Goal: Information Seeking & Learning: Find specific fact

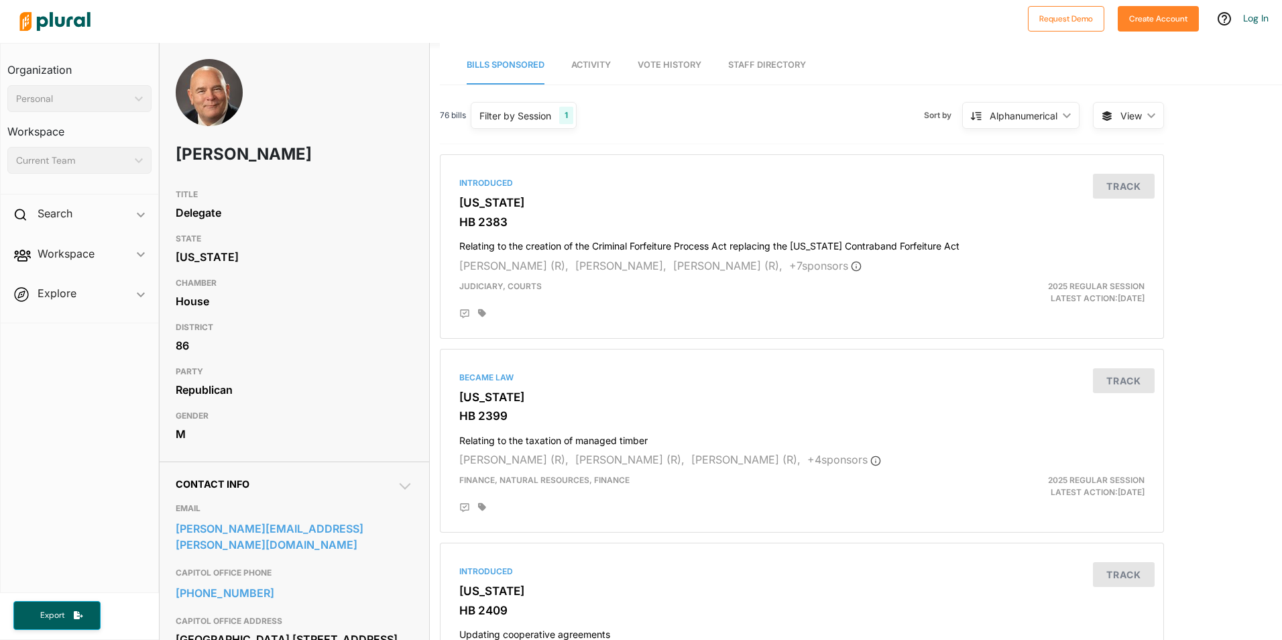
click at [215, 94] on img at bounding box center [209, 109] width 67 height 101
click at [193, 95] on img at bounding box center [209, 109] width 67 height 101
click at [201, 95] on img at bounding box center [209, 109] width 67 height 101
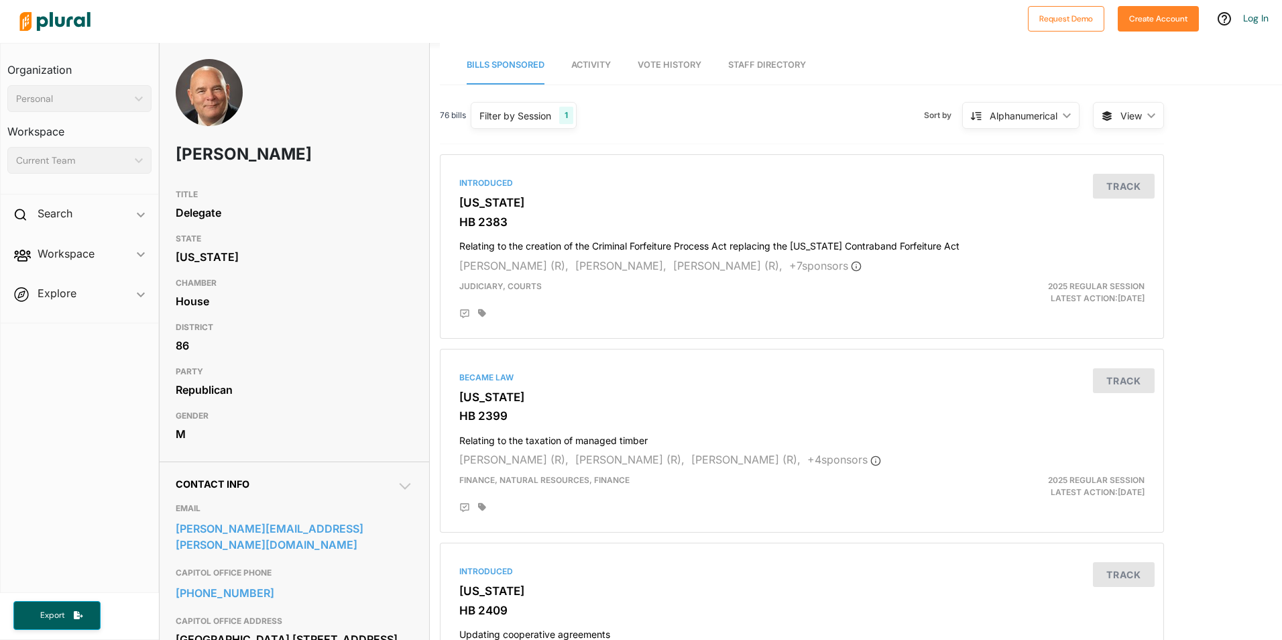
click at [210, 107] on img at bounding box center [209, 109] width 67 height 101
click at [211, 107] on img at bounding box center [209, 109] width 67 height 101
click at [211, 115] on img at bounding box center [209, 109] width 67 height 101
click at [212, 115] on img at bounding box center [209, 109] width 67 height 101
click at [213, 115] on img at bounding box center [209, 109] width 67 height 101
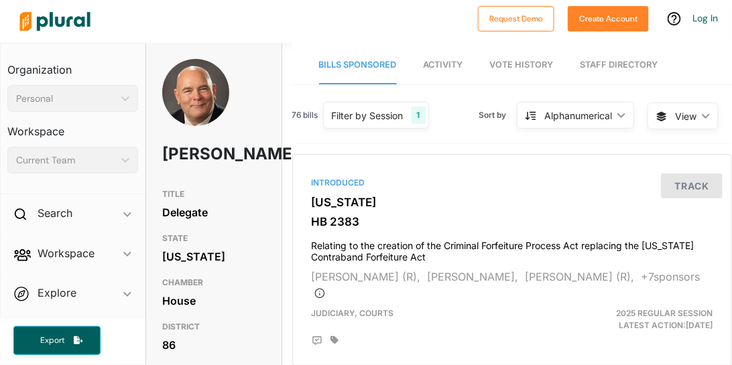
drag, startPoint x: 1227, startPoint y: 0, endPoint x: 223, endPoint y: 185, distance: 1020.5
click at [223, 182] on div "[PERSON_NAME]" at bounding box center [213, 120] width 135 height 123
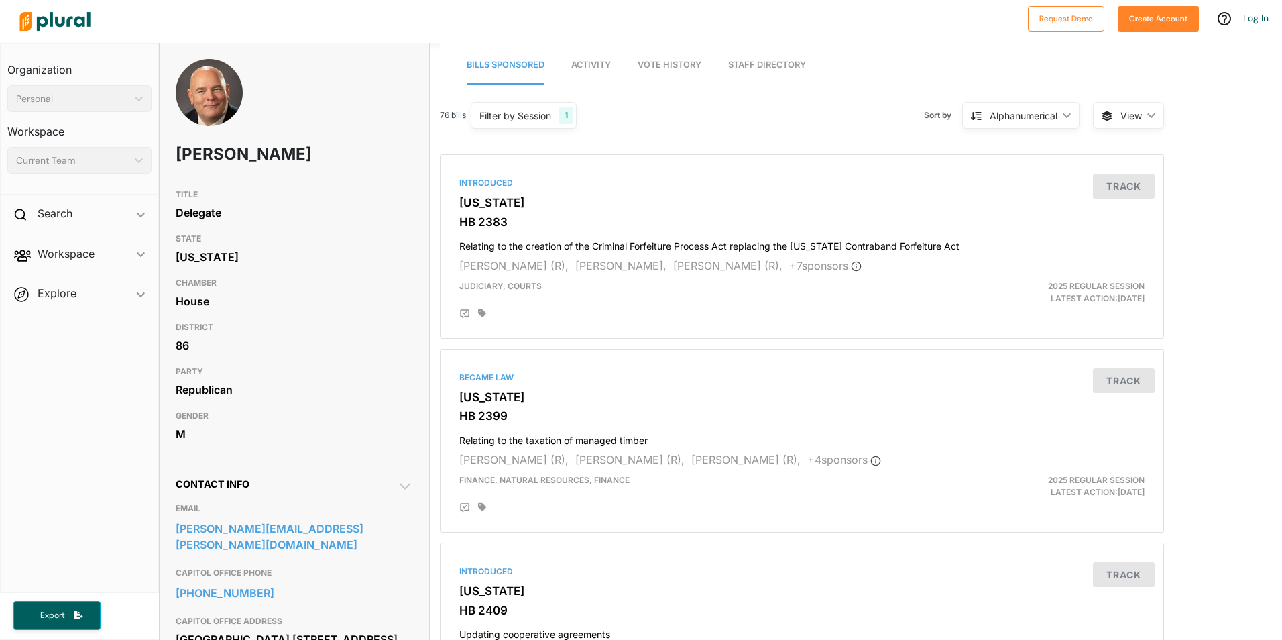
drag, startPoint x: 688, startPoint y: 0, endPoint x: 406, endPoint y: 219, distance: 356.8
click at [406, 219] on div "Delegate" at bounding box center [294, 212] width 237 height 20
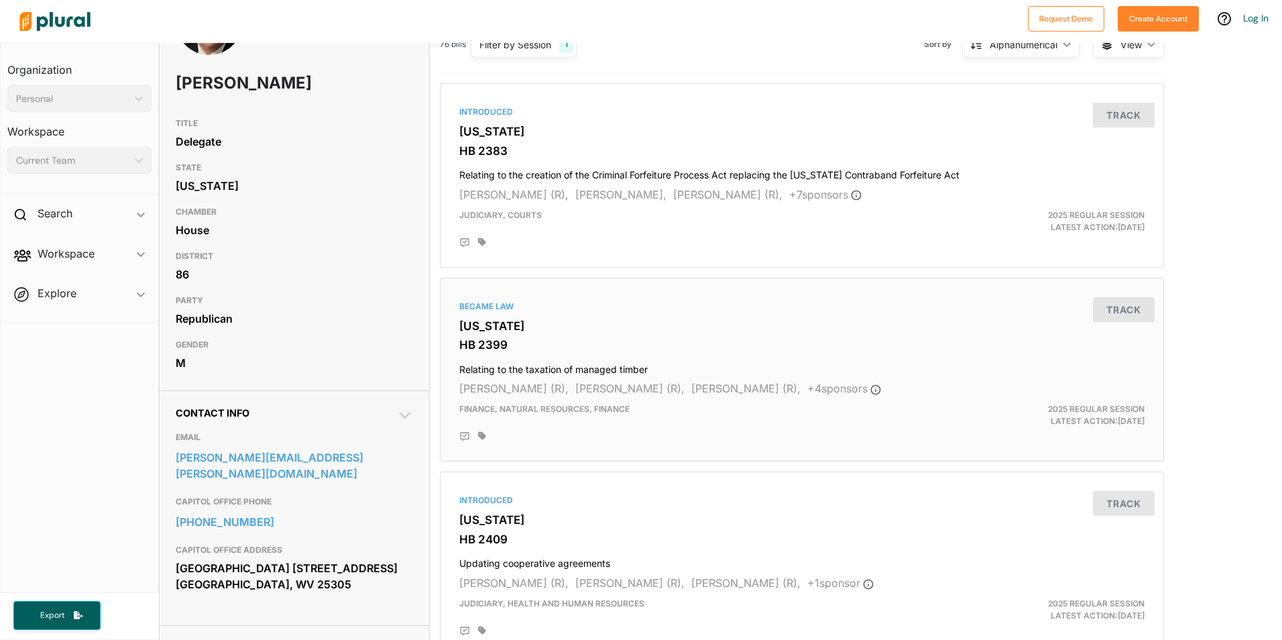
scroll to position [201, 0]
